Goal: Transaction & Acquisition: Purchase product/service

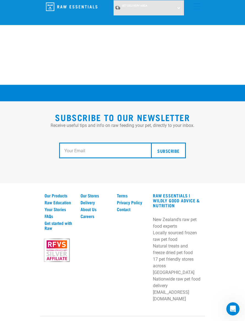
scroll to position [981, 0]
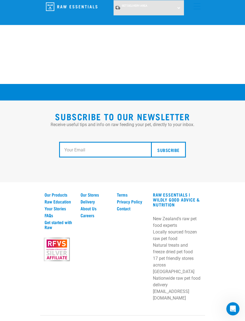
click at [50, 197] on link "Our Products" at bounding box center [60, 194] width 30 height 5
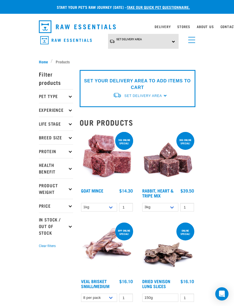
click at [47, 138] on p "Breed Size" at bounding box center [56, 137] width 34 height 14
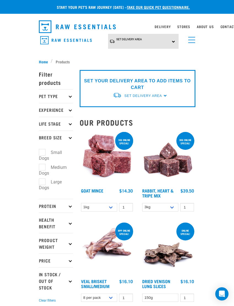
click at [45, 154] on label "Small Dogs" at bounding box center [50, 155] width 23 height 13
click at [42, 153] on input "Small Dogs" at bounding box center [41, 152] width 4 height 4
checkbox input "true"
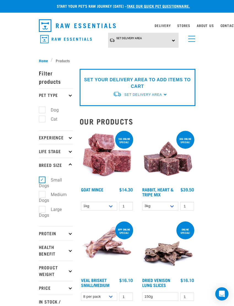
click at [46, 110] on label "Dog" at bounding box center [51, 109] width 19 height 7
click at [42, 110] on input "Dog" at bounding box center [41, 109] width 4 height 4
checkbox input "true"
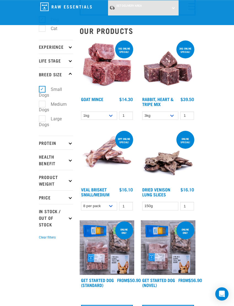
scroll to position [50, 0]
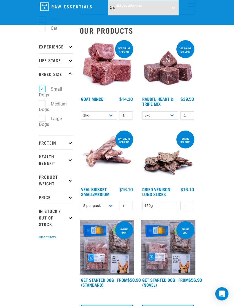
click at [45, 178] on p "Product Weight" at bounding box center [56, 179] width 34 height 20
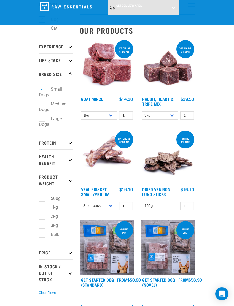
click at [42, 208] on label "1kg" at bounding box center [51, 207] width 18 height 7
click at [41, 208] on input "1kg" at bounding box center [41, 206] width 4 height 4
checkbox input "true"
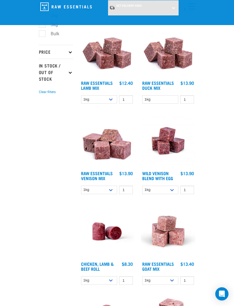
scroll to position [250, 0]
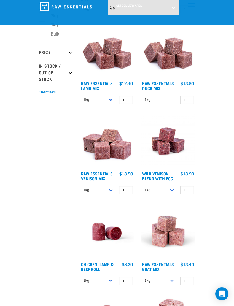
click at [94, 264] on link "Chicken, Lamb & Beef Roll" at bounding box center [97, 265] width 33 height 7
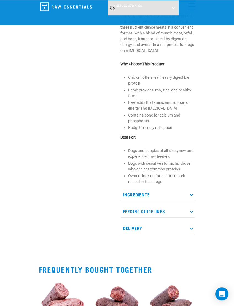
click at [186, 209] on p "Feeding Guidelines" at bounding box center [157, 211] width 75 height 12
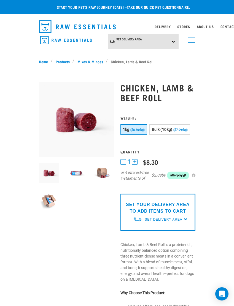
click at [76, 173] on img at bounding box center [76, 173] width 21 height 21
